Goal: Check status: Check status

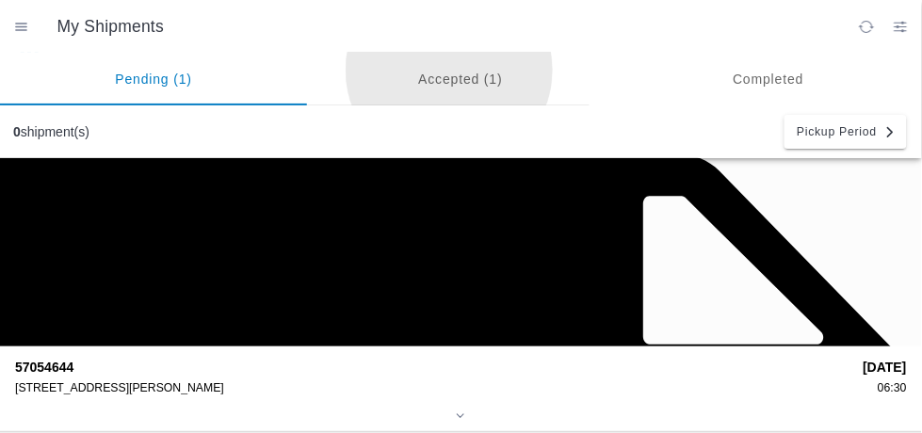
click at [464, 65] on ion-segment-button "Accepted (1)" at bounding box center [460, 79] width 307 height 53
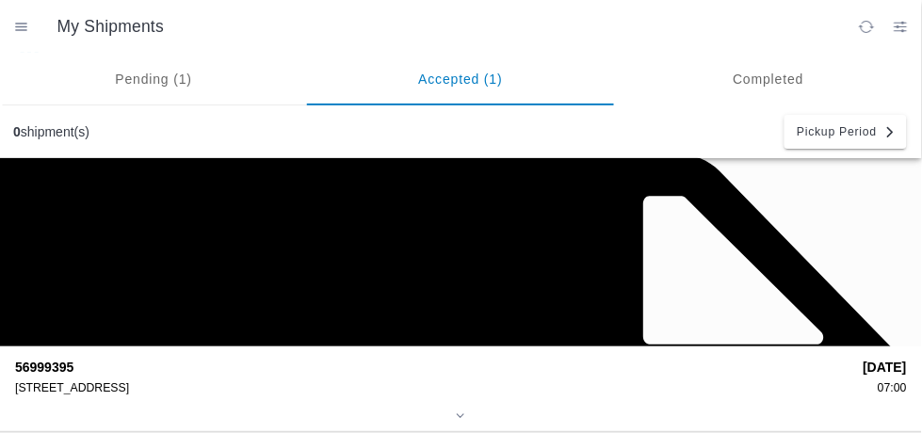
click at [187, 89] on ion-segment-button "Pending (1)" at bounding box center [153, 79] width 307 height 53
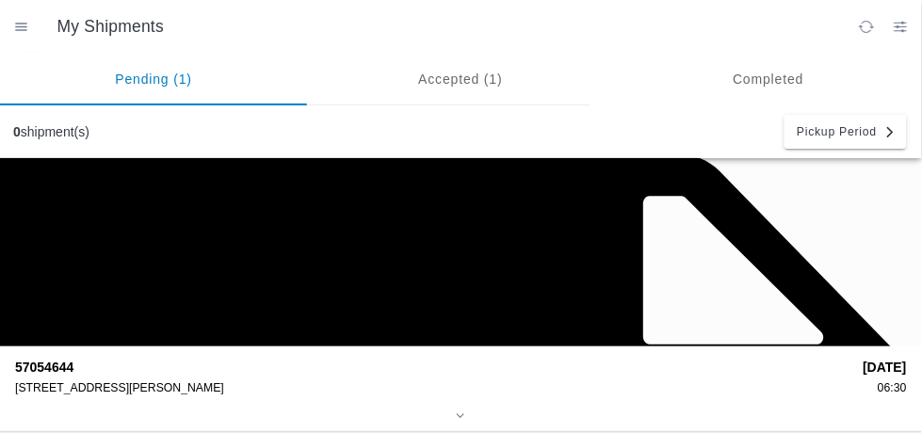
click at [749, 382] on div "5555 Florin-Perkins Rd, 95826" at bounding box center [433, 388] width 836 height 13
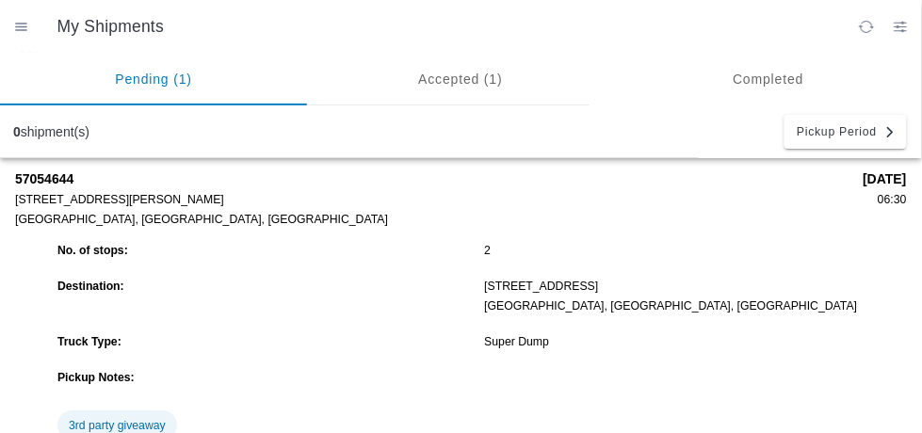
scroll to position [168, 0]
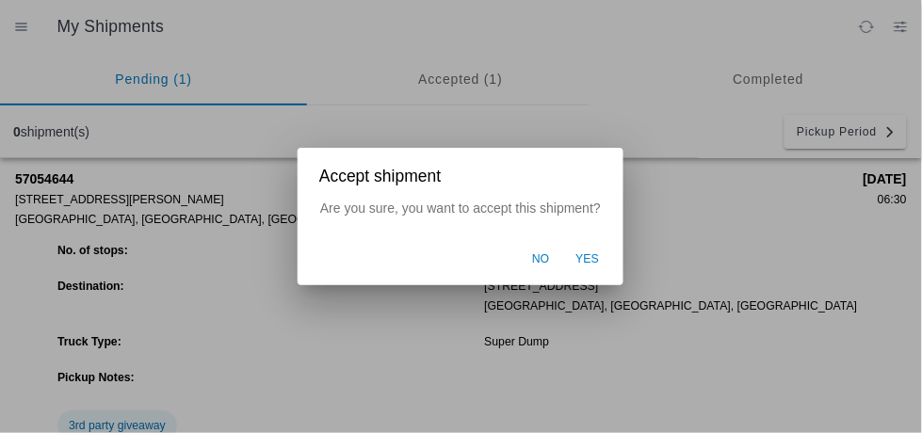
click at [596, 256] on span "Yes" at bounding box center [589, 260] width 24 height 17
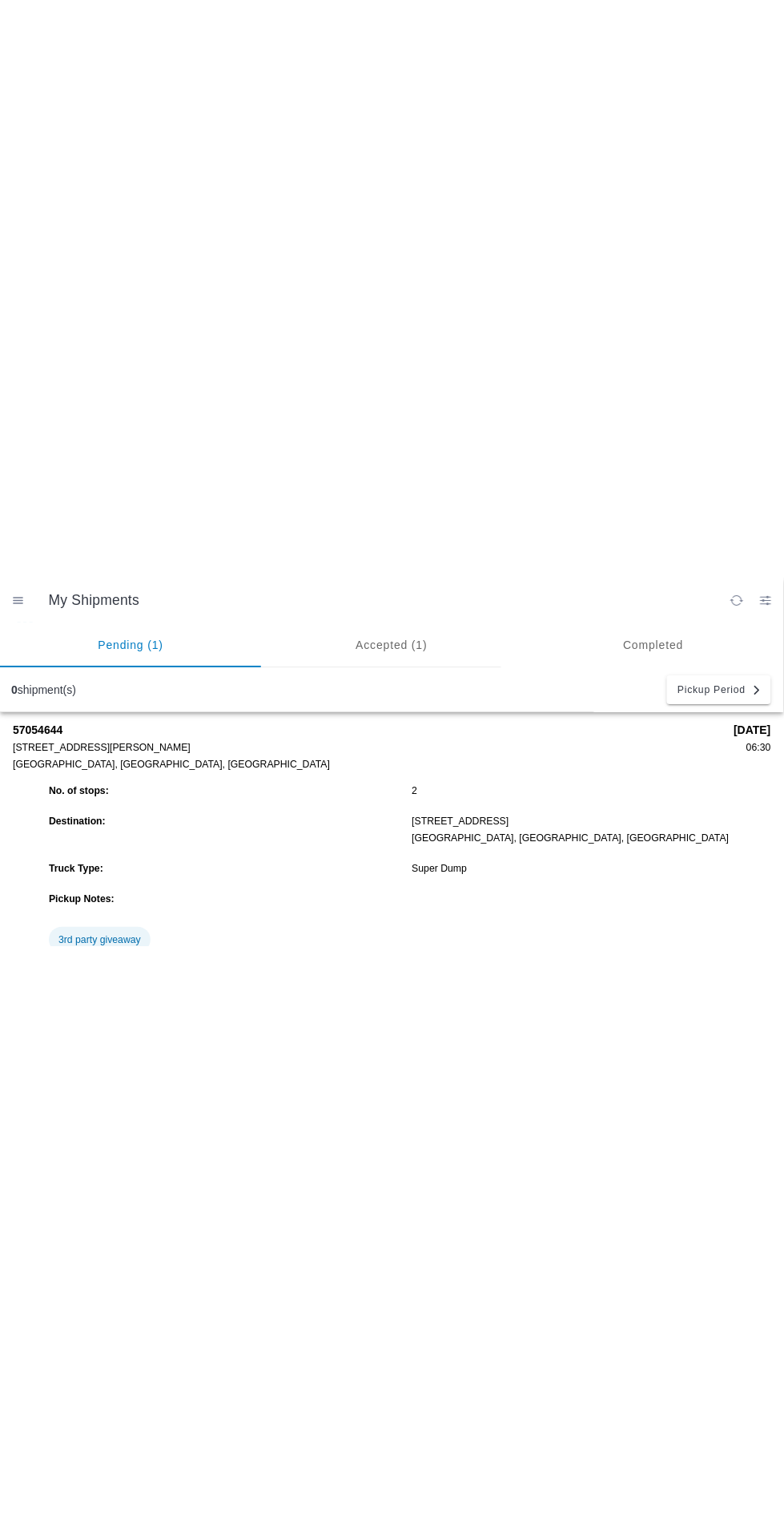
scroll to position [0, 0]
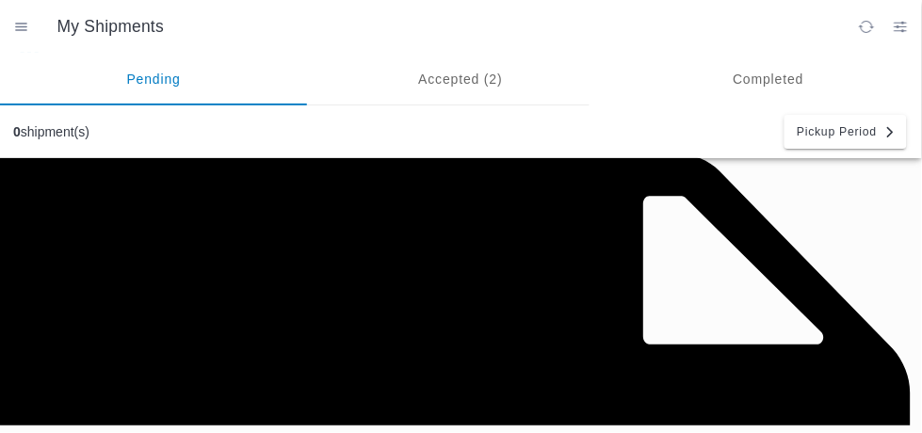
click at [471, 83] on ion-segment-button "Accepted (2)" at bounding box center [460, 79] width 307 height 53
